Goal: Task Accomplishment & Management: Complete application form

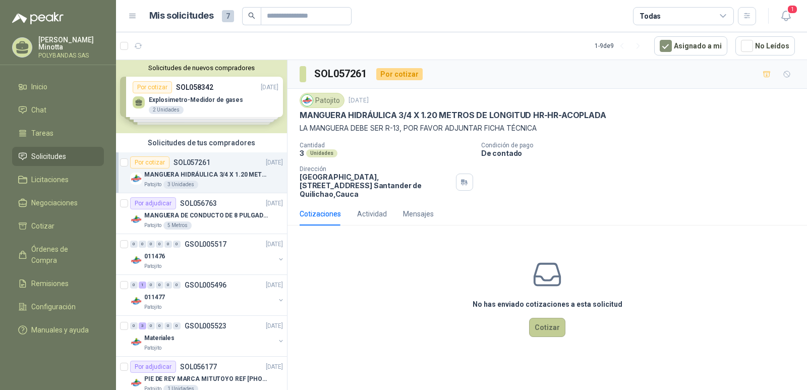
click at [552, 320] on button "Cotizar" at bounding box center [547, 327] width 36 height 19
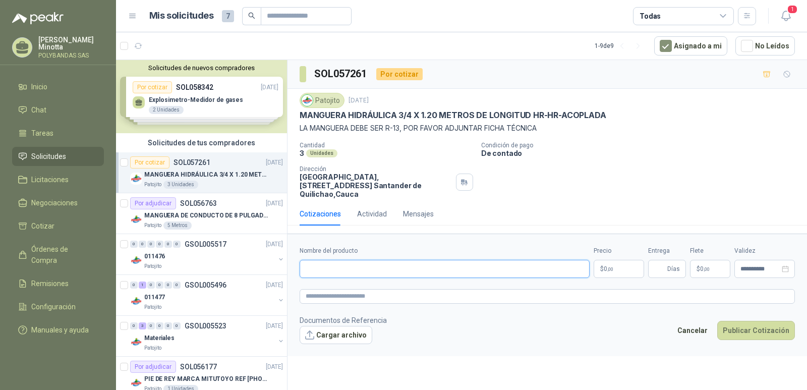
click at [391, 265] on input "Nombre del producto" at bounding box center [444, 269] width 290 height 18
type input "**********"
click at [317, 326] on button "Cargar archivo" at bounding box center [335, 335] width 73 height 18
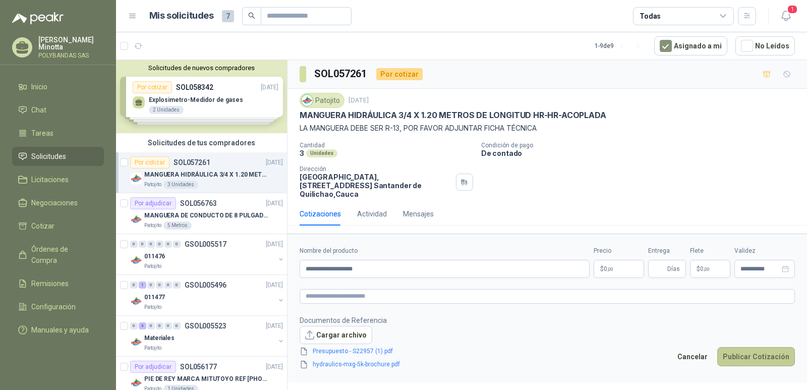
click at [752, 352] on button "Publicar Cotización" at bounding box center [756, 356] width 78 height 19
type input "*"
click at [735, 347] on button "Publicar Cotización" at bounding box center [756, 356] width 78 height 19
click at [747, 347] on button "Publicar Cotización" at bounding box center [756, 356] width 78 height 19
click at [739, 352] on button "Publicar Cotización" at bounding box center [756, 356] width 78 height 19
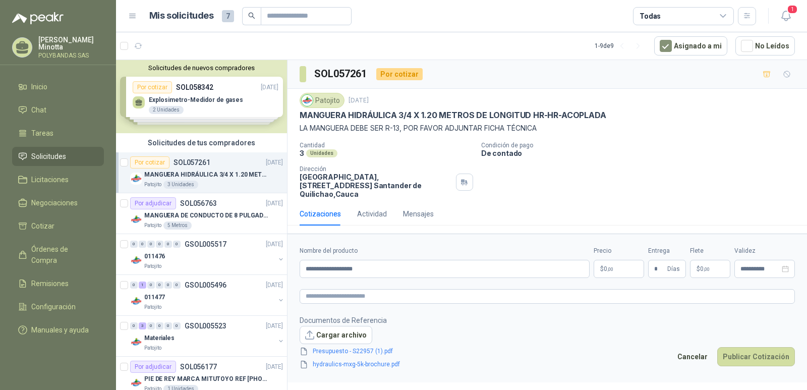
click at [616, 260] on p "$ 0 ,00" at bounding box center [618, 269] width 50 height 18
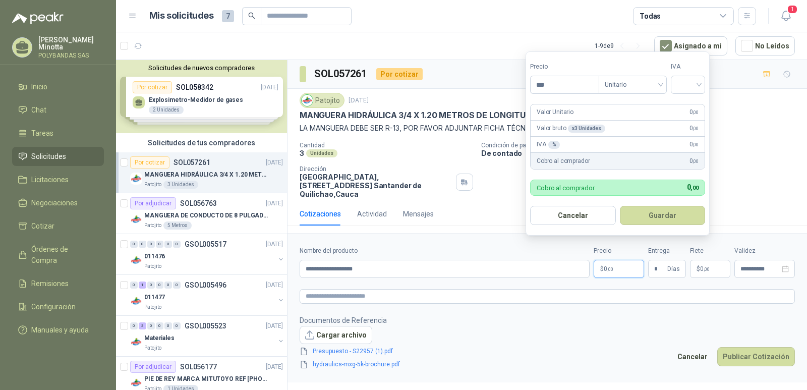
click at [639, 335] on footer "Documentos de Referencia Cargar archivo Presupuesto - S22957 (1).pdf hydraulics…" at bounding box center [546, 342] width 495 height 55
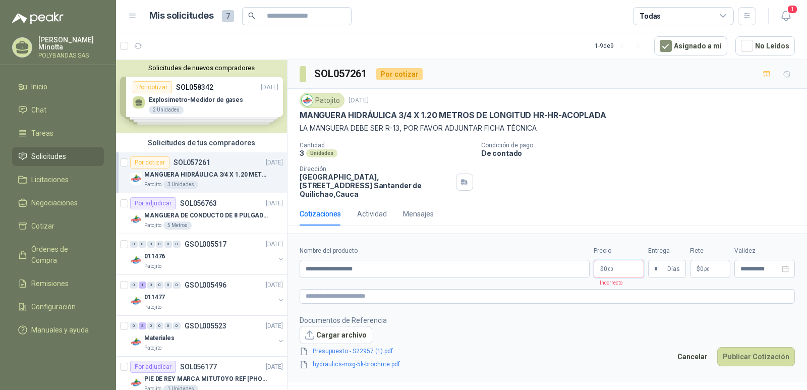
click at [631, 261] on p "$ 0 ,00" at bounding box center [618, 269] width 50 height 18
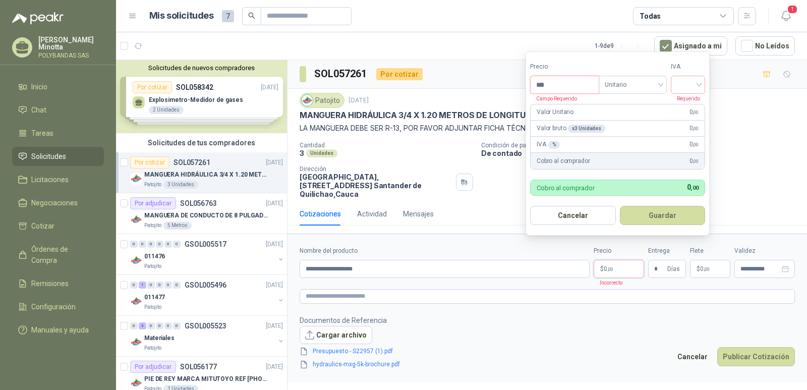
click at [571, 83] on input "***" at bounding box center [564, 84] width 68 height 17
type input "*********"
click at [699, 83] on input "search" at bounding box center [688, 83] width 22 height 15
click at [693, 111] on div "19%" at bounding box center [690, 105] width 31 height 16
click at [681, 209] on button "Guardar" at bounding box center [664, 215] width 87 height 19
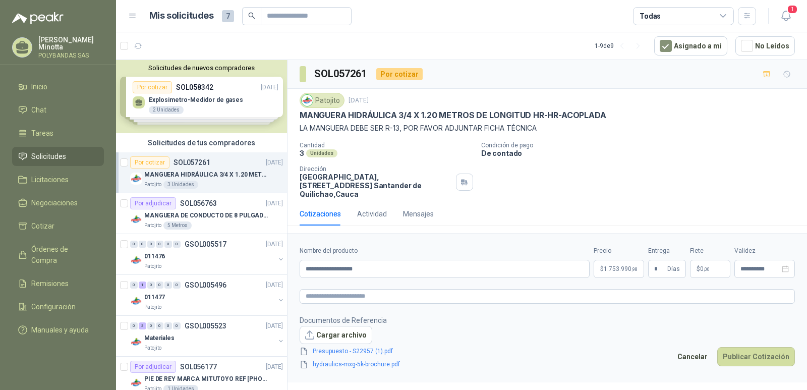
click at [649, 315] on footer "Documentos de Referencia Cargar archivo Presupuesto - S22957 (1).pdf hydraulics…" at bounding box center [546, 342] width 495 height 55
click at [763, 347] on button "Publicar Cotización" at bounding box center [756, 356] width 78 height 19
